Goal: Check status: Check status

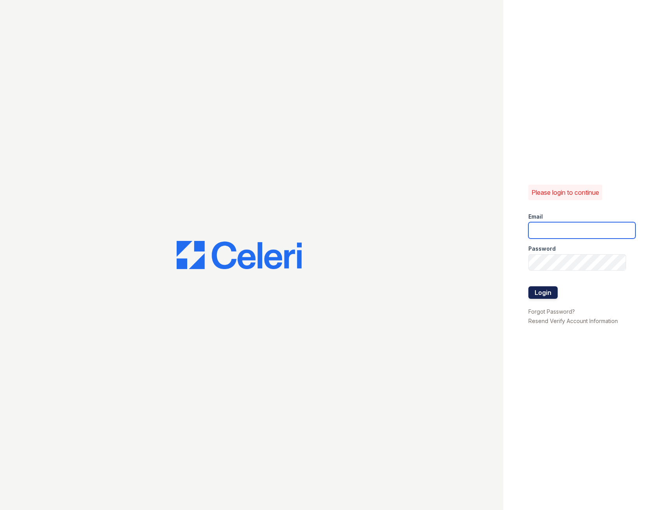
type input "fairwaysmgr@greystar.com"
click at [549, 295] on button "Login" at bounding box center [542, 292] width 29 height 13
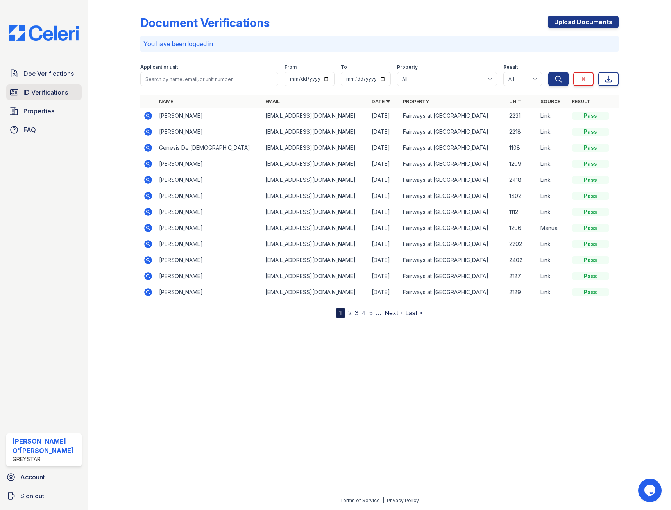
drag, startPoint x: 30, startPoint y: 90, endPoint x: 32, endPoint y: 86, distance: 4.7
click at [30, 90] on span "ID Verifications" at bounding box center [45, 92] width 45 height 9
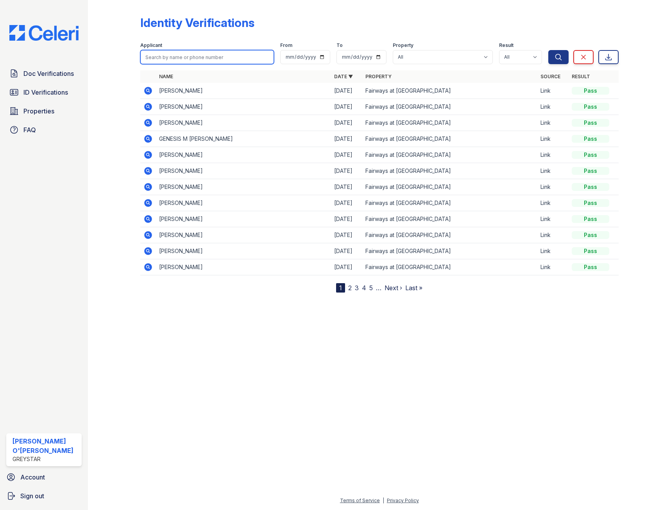
click at [172, 57] on input "search" at bounding box center [207, 57] width 134 height 14
type input "charl"
click at [548, 50] on button "Search" at bounding box center [558, 57] width 20 height 14
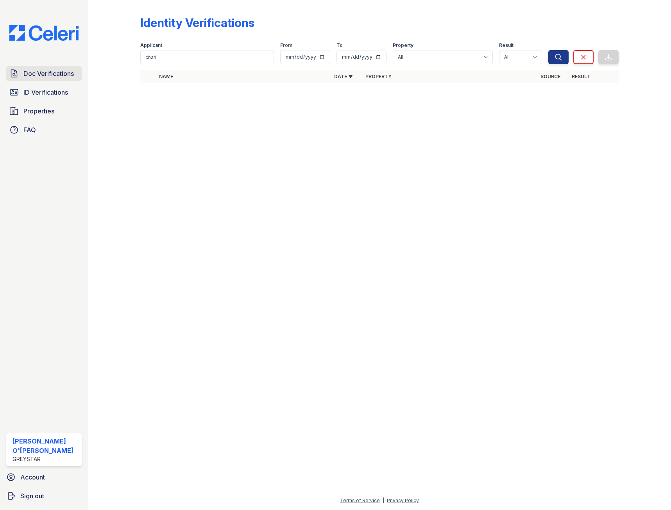
click at [28, 76] on span "Doc Verifications" at bounding box center [48, 73] width 50 height 9
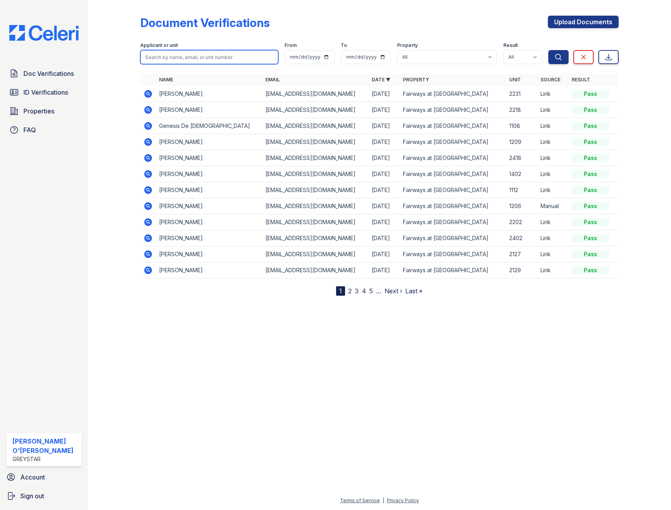
click at [170, 59] on input "search" at bounding box center [209, 57] width 138 height 14
type input "charl"
click at [548, 50] on button "Search" at bounding box center [558, 57] width 20 height 14
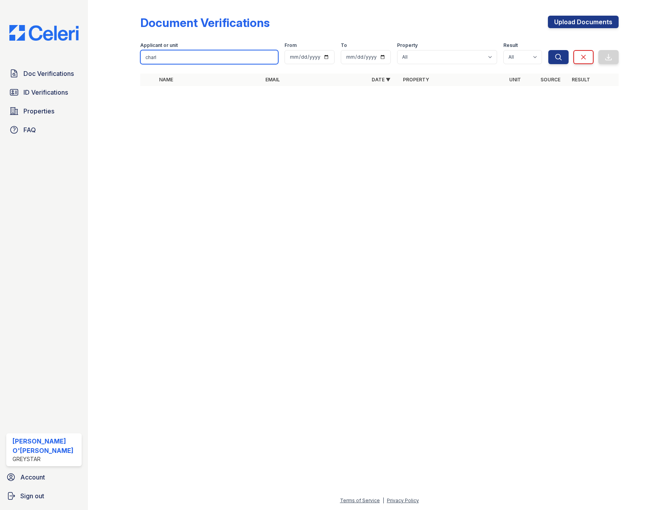
click at [272, 55] on input "charl" at bounding box center [209, 57] width 138 height 14
click at [270, 57] on input "charl" at bounding box center [209, 57] width 138 height 14
click at [35, 72] on span "Doc Verifications" at bounding box center [48, 73] width 50 height 9
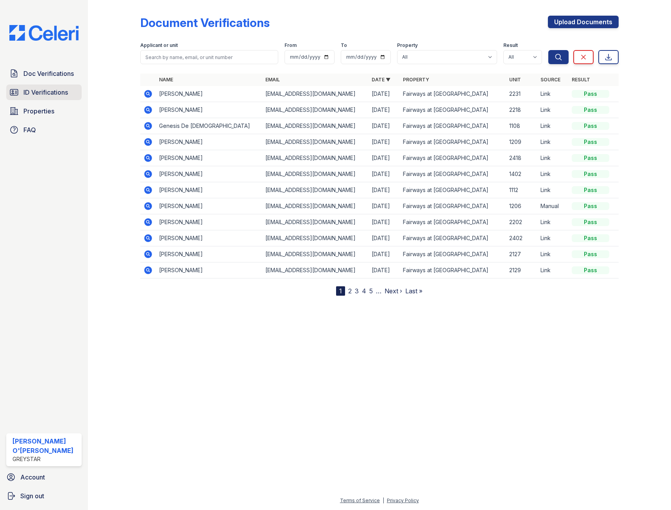
click at [55, 88] on span "ID Verifications" at bounding box center [45, 92] width 45 height 9
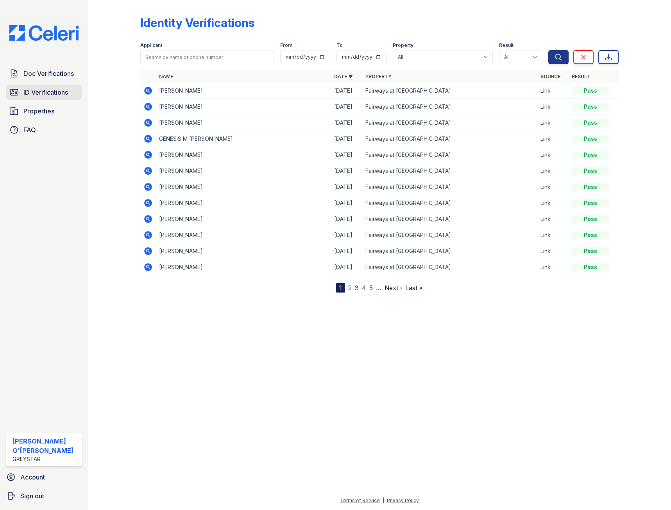
click at [52, 90] on span "ID Verifications" at bounding box center [45, 92] width 45 height 9
